Goal: Information Seeking & Learning: Learn about a topic

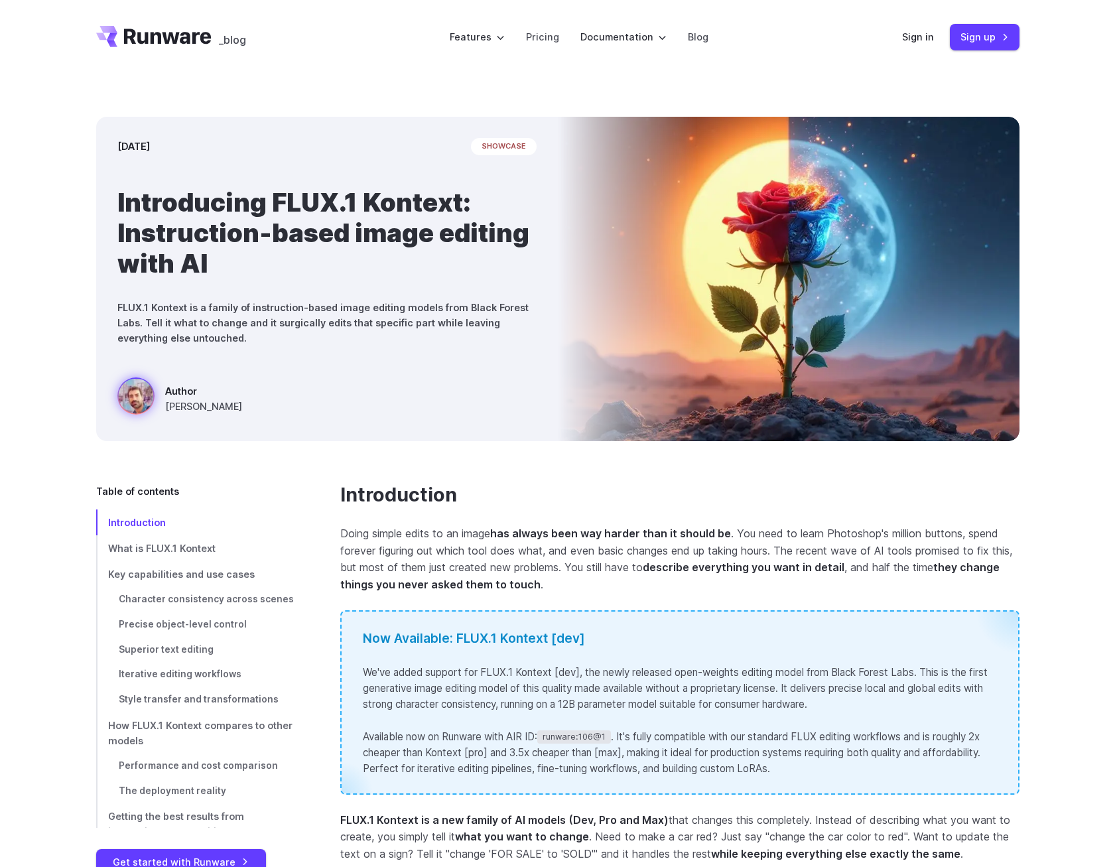
drag, startPoint x: 583, startPoint y: 458, endPoint x: 585, endPoint y: 472, distance: 14.1
click at [583, 458] on div "[DATE] showcase Introducing FLUX.1 Kontext: Instruction-based image editing wit…" at bounding box center [557, 278] width 1115 height 409
click at [701, 35] on link "Blog" at bounding box center [698, 36] width 21 height 15
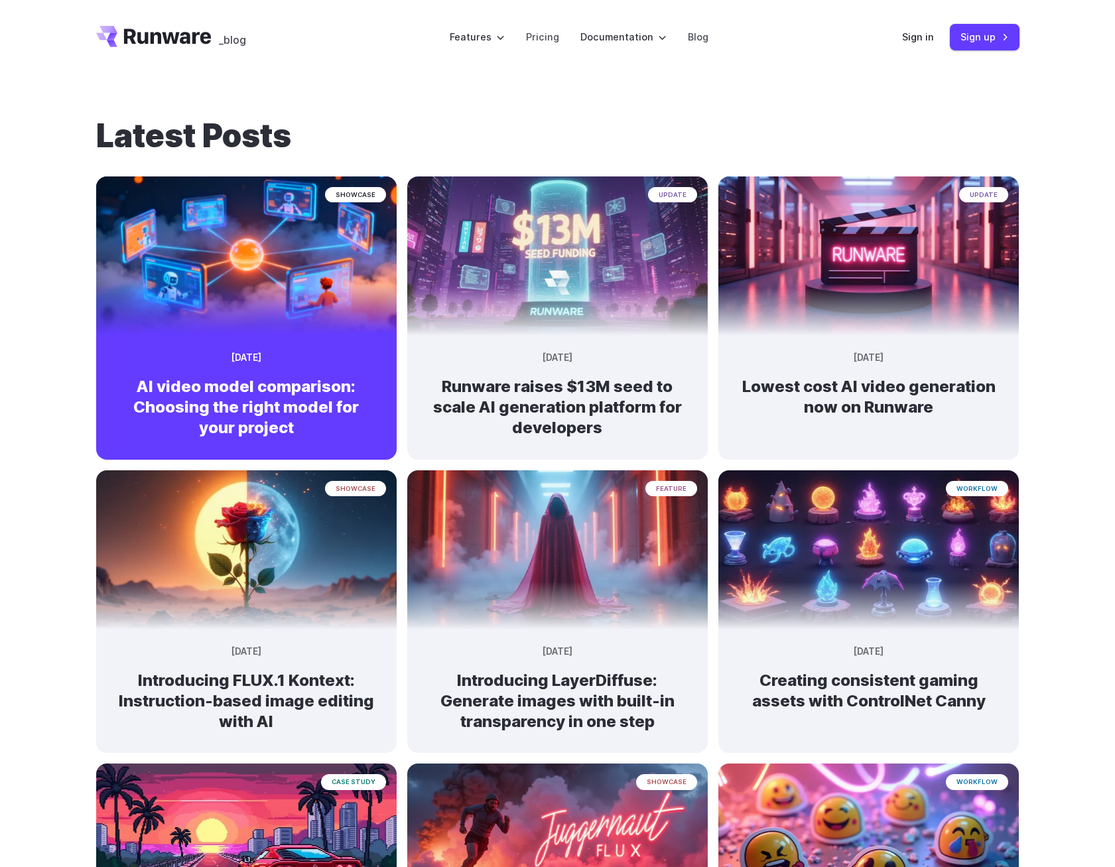
click at [188, 282] on img at bounding box center [246, 249] width 316 height 167
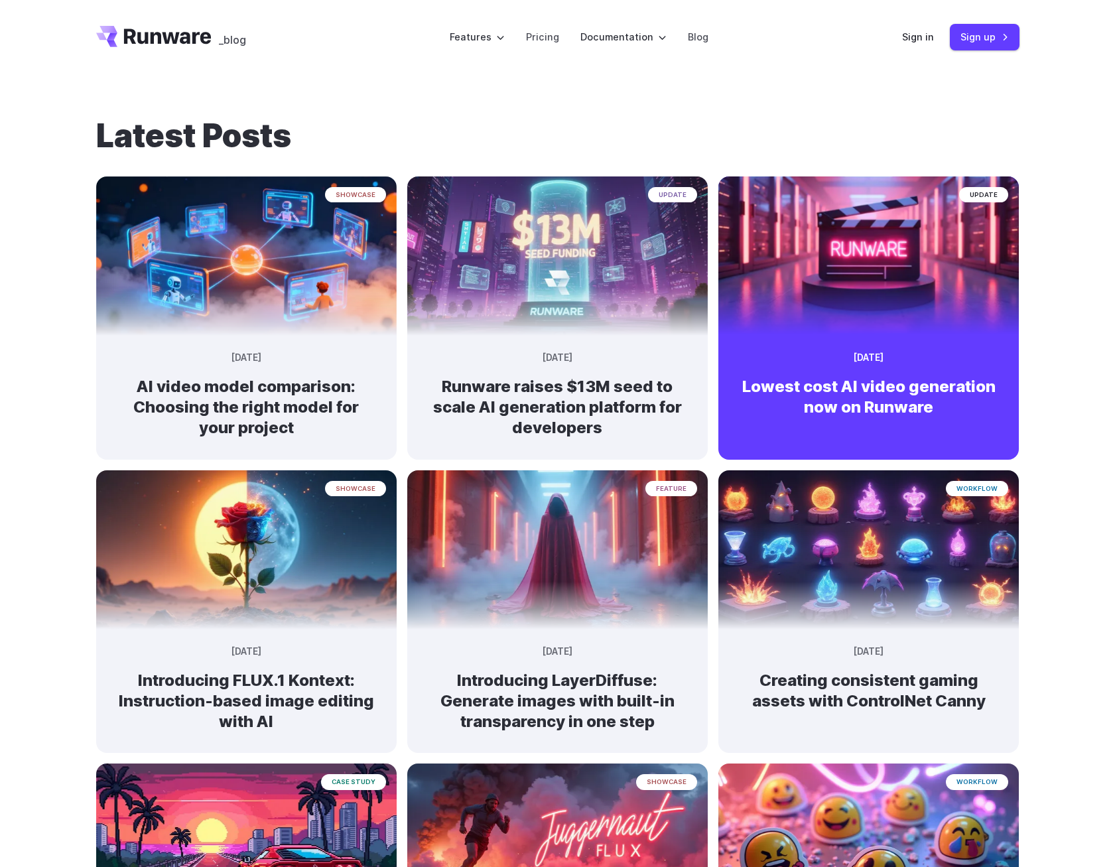
click at [861, 300] on img at bounding box center [869, 249] width 316 height 167
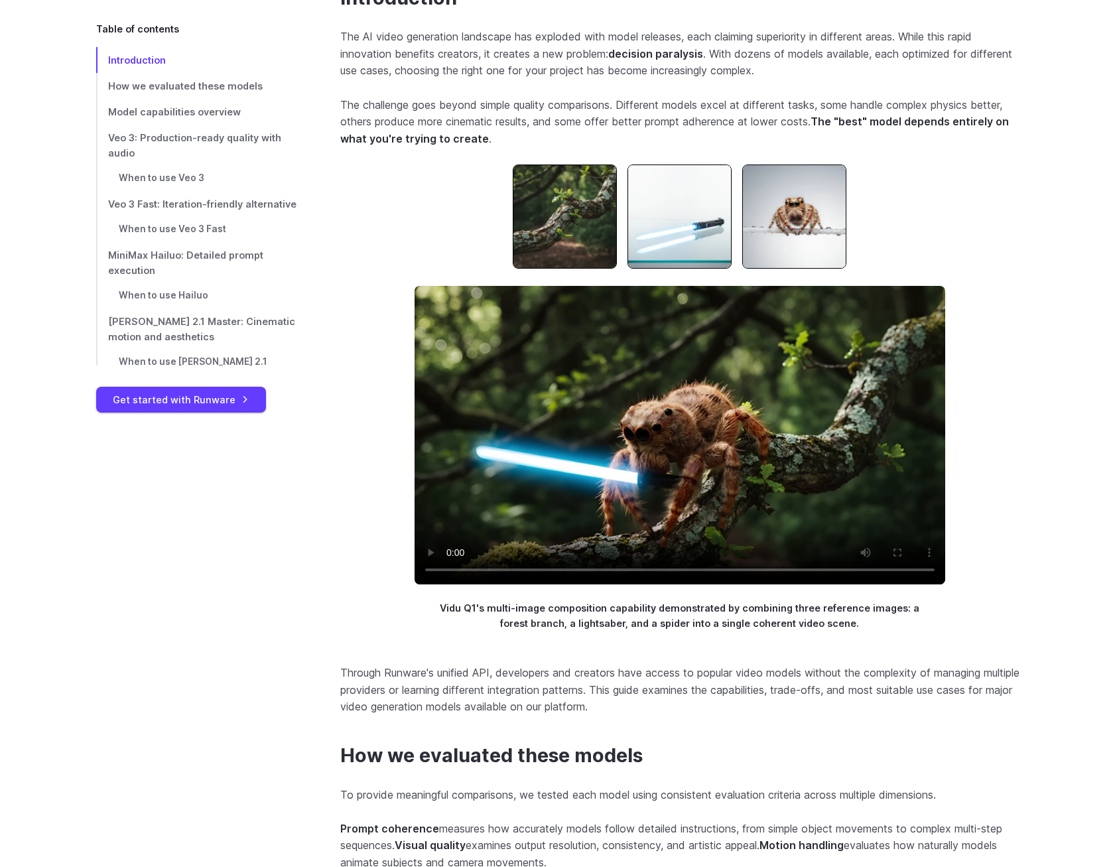
scroll to position [531, 0]
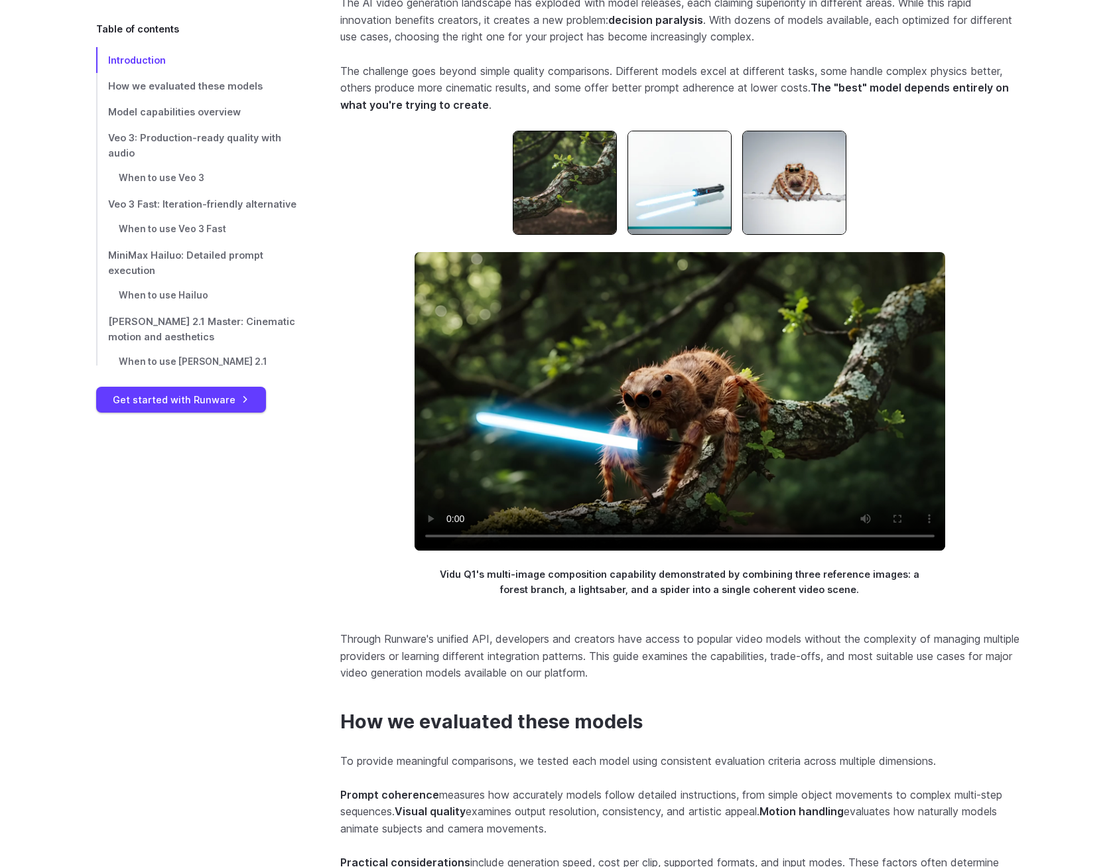
click at [696, 170] on img at bounding box center [679, 183] width 104 height 104
click at [803, 166] on img at bounding box center [794, 183] width 104 height 104
click at [654, 181] on img at bounding box center [679, 183] width 104 height 104
click at [552, 182] on img at bounding box center [565, 183] width 104 height 104
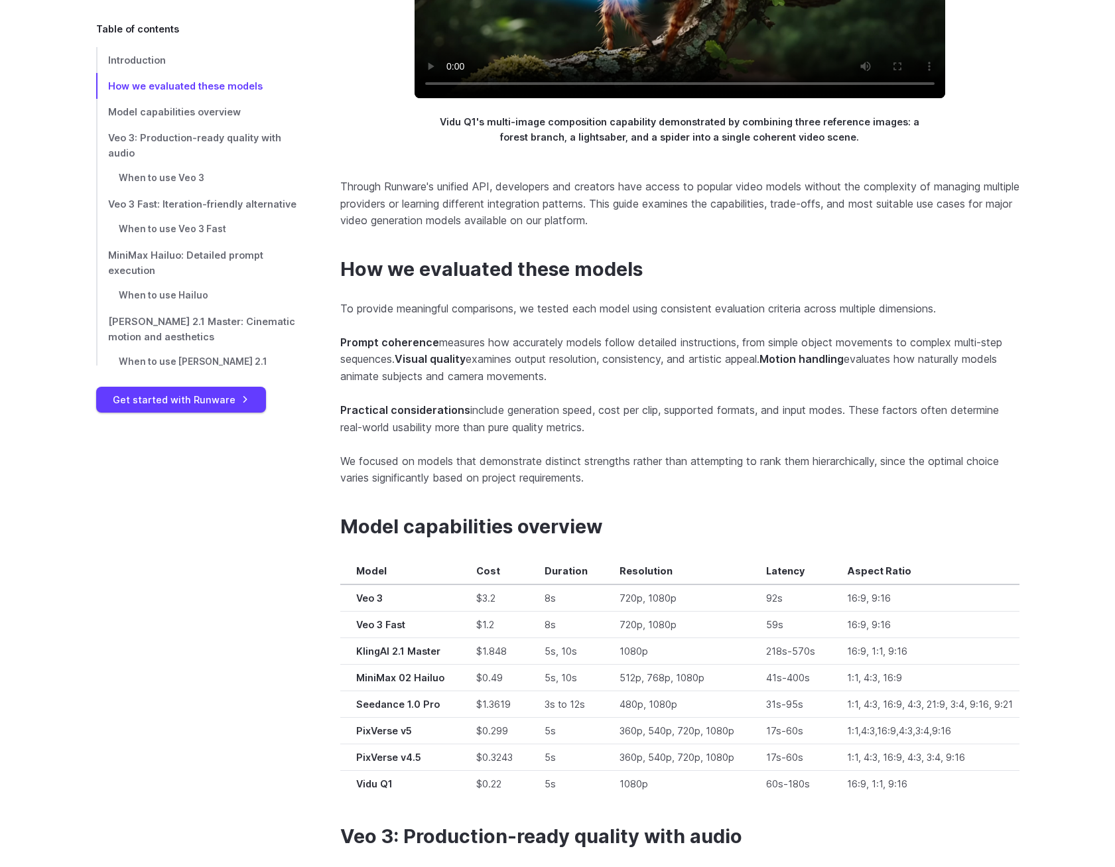
scroll to position [995, 0]
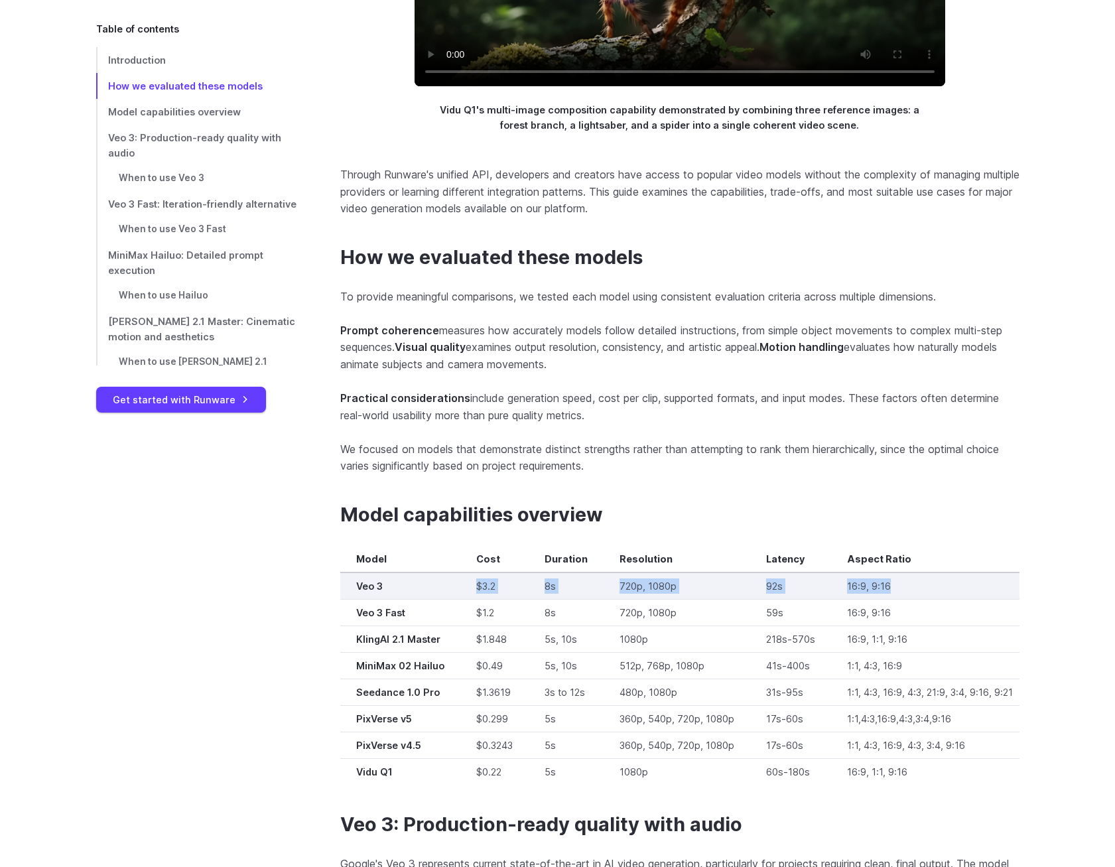
drag, startPoint x: 474, startPoint y: 583, endPoint x: 889, endPoint y: 578, distance: 415.2
click at [889, 578] on tr "Veo 3 $3.2 8s 720p, 1080p 92s 16:9, 9:16 ✅ ✅ ✅ ✅" at bounding box center [890, 585] width 1100 height 27
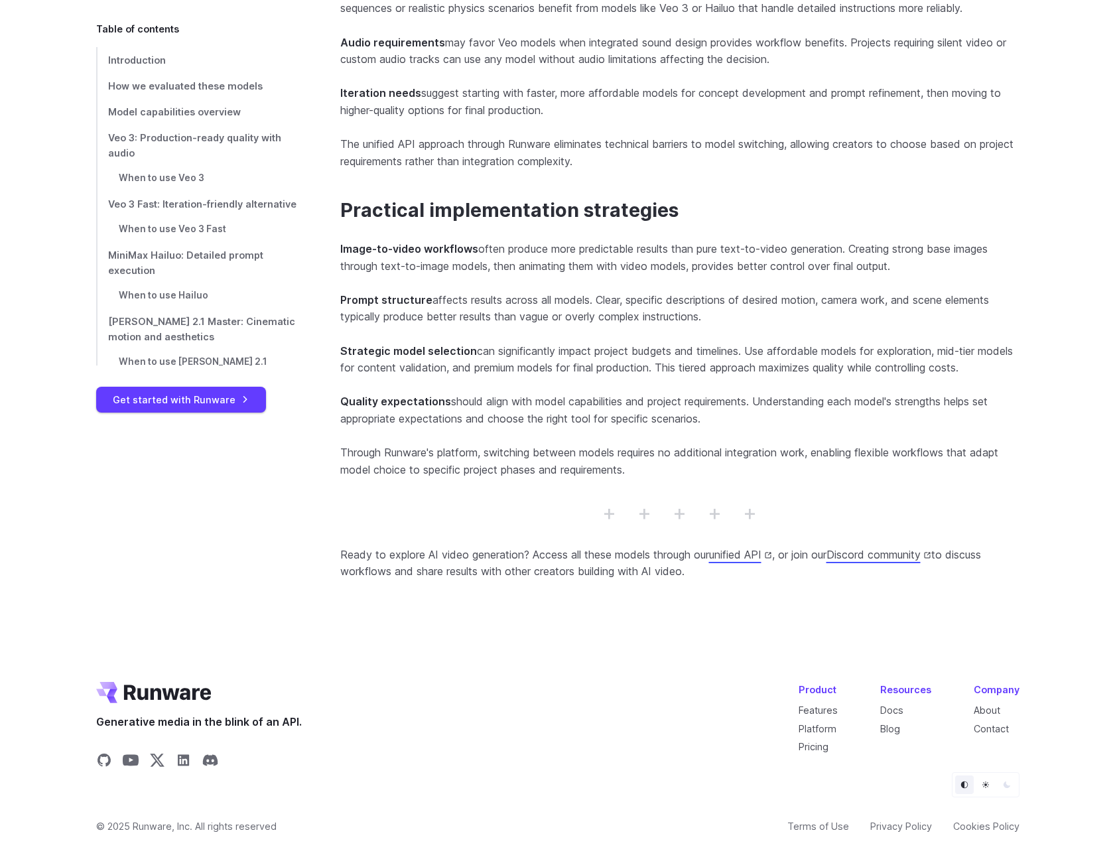
scroll to position [9600, 0]
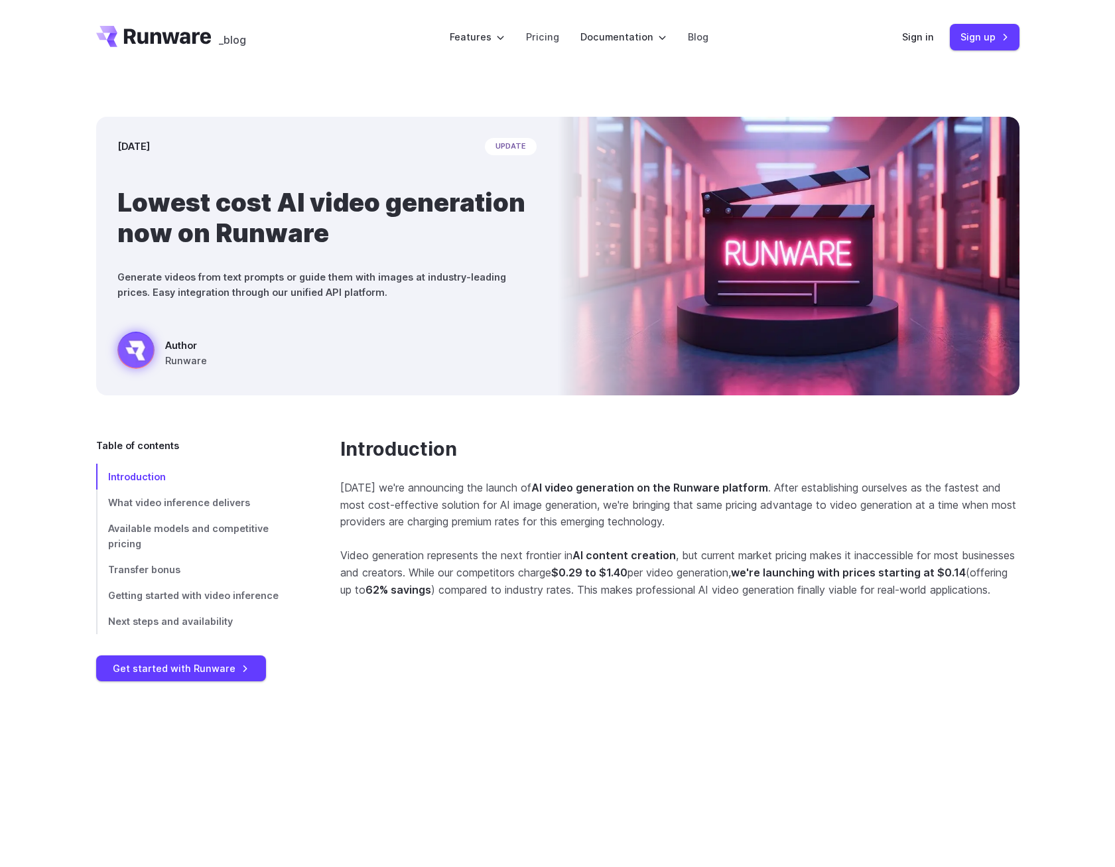
click at [712, 70] on header "_blog Features Tasks Image generation Video generation Sonic Inference Engine™ …" at bounding box center [557, 37] width 955 height 74
click at [427, 485] on p "Today we're announcing the launch of AI video generation on the Runware platfor…" at bounding box center [679, 504] width 679 height 51
